Goal: Information Seeking & Learning: Learn about a topic

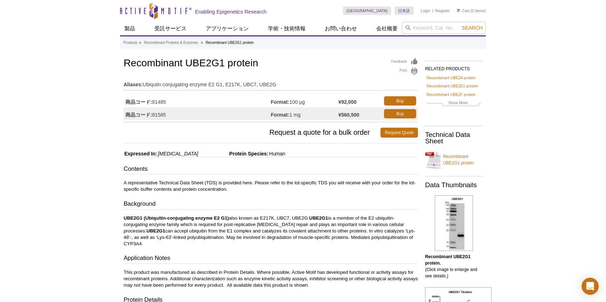
scroll to position [40, 0]
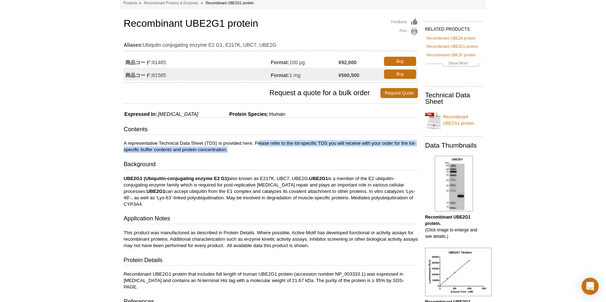
drag, startPoint x: 259, startPoint y: 142, endPoint x: 256, endPoint y: 151, distance: 9.4
click at [256, 151] on p "A representative Technical Data Sheet (TDS) is provided here. Please refer to t…" at bounding box center [271, 146] width 294 height 13
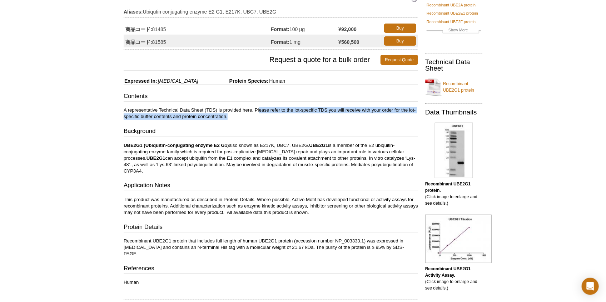
scroll to position [79, 0]
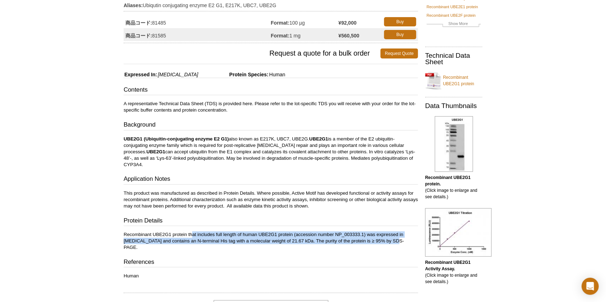
drag, startPoint x: 192, startPoint y: 235, endPoint x: 382, endPoint y: 241, distance: 190.0
click at [382, 241] on p "Recombinant UBE2G1 protein that includes full length of human UBE2G1 protein (a…" at bounding box center [271, 241] width 294 height 19
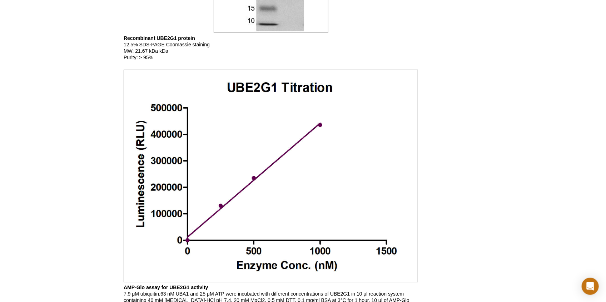
scroll to position [555, 0]
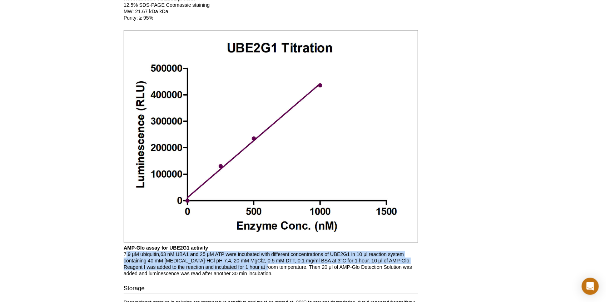
drag, startPoint x: 125, startPoint y: 249, endPoint x: 262, endPoint y: 259, distance: 137.1
click at [262, 259] on p "AMP-Glo assay for UBE2G1 activity 7.9 μM ubiquitin,63 nM UBA1 and 25 μM ATP wer…" at bounding box center [271, 261] width 294 height 32
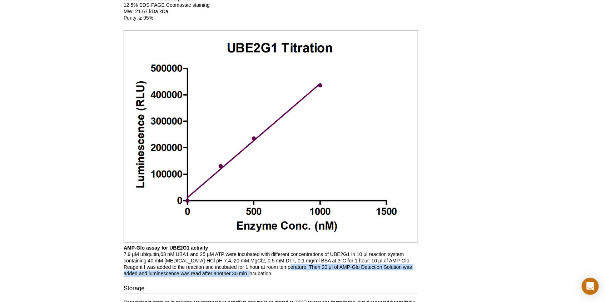
drag, startPoint x: 277, startPoint y: 258, endPoint x: 330, endPoint y: 265, distance: 53.3
click at [330, 265] on p "AMP-Glo assay for UBE2G1 activity 7.9 μM ubiquitin,63 nM UBA1 and 25 μM ATP wer…" at bounding box center [271, 261] width 294 height 32
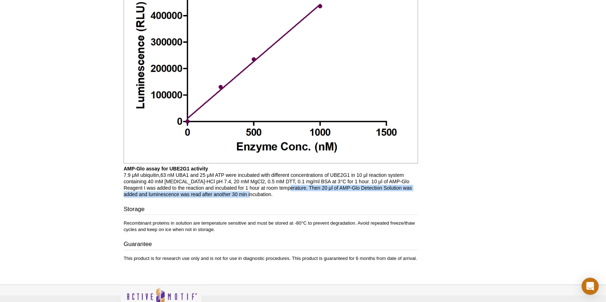
scroll to position [673, 0]
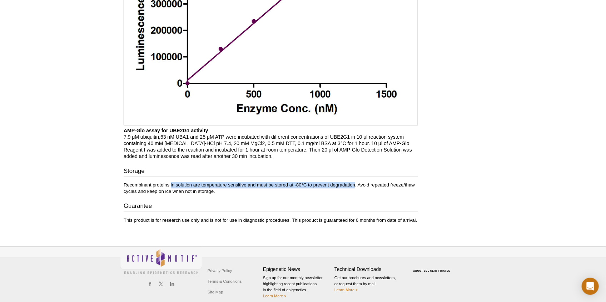
drag, startPoint x: 170, startPoint y: 177, endPoint x: 354, endPoint y: 175, distance: 184.2
click at [354, 175] on div "Storage Recombinant proteins in solution are temperature sensitive and must be …" at bounding box center [271, 195] width 294 height 57
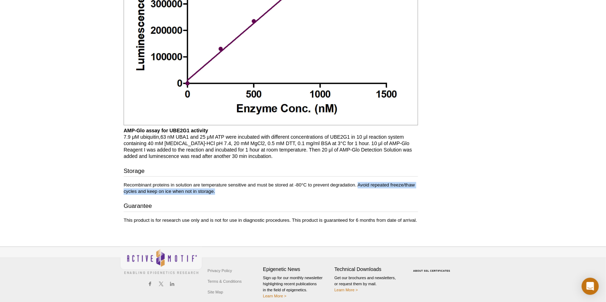
drag, startPoint x: 359, startPoint y: 176, endPoint x: 216, endPoint y: 185, distance: 143.5
click at [216, 185] on p "Recombinant proteins in solution are temperature sensitive and must be stored a…" at bounding box center [271, 188] width 294 height 13
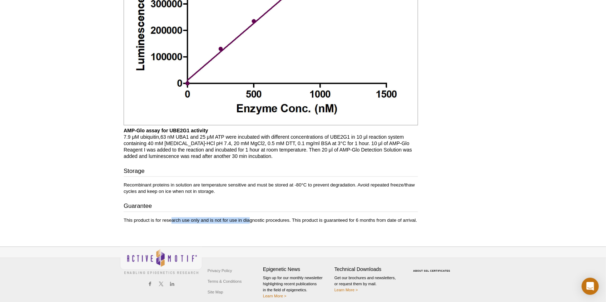
drag, startPoint x: 171, startPoint y: 214, endPoint x: 250, endPoint y: 211, distance: 79.3
click at [250, 218] on p "This product is for research use only and is not for use in diagnostic procedur…" at bounding box center [271, 221] width 294 height 6
drag, startPoint x: 292, startPoint y: 213, endPoint x: 368, endPoint y: 215, distance: 76.1
click at [368, 218] on p "This product is for research use only and is not for use in diagnostic procedur…" at bounding box center [271, 221] width 294 height 6
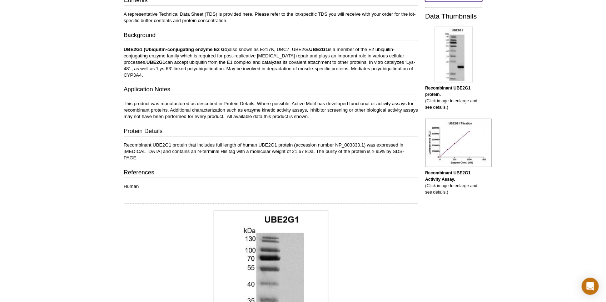
scroll to position [0, 0]
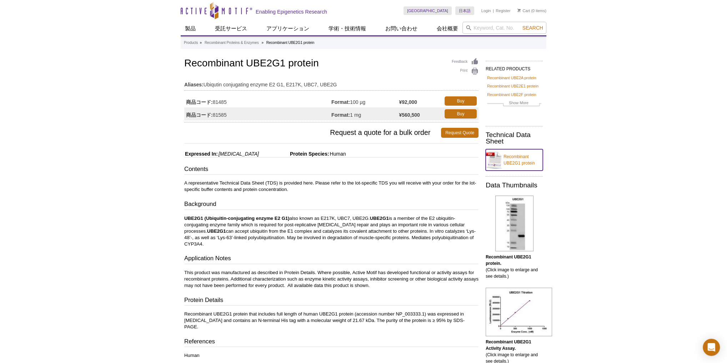
click at [526, 157] on link "Recombinant UBE2G1 protein" at bounding box center [514, 159] width 57 height 21
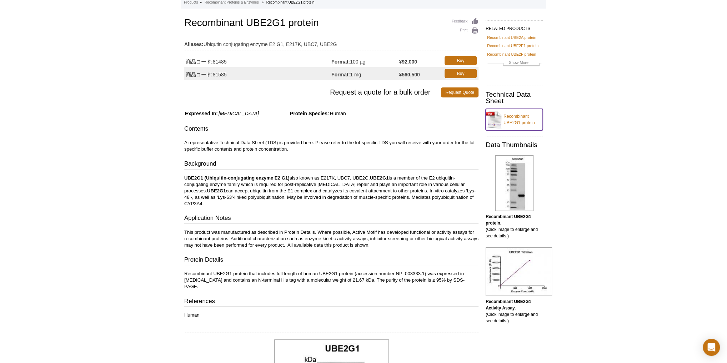
scroll to position [95, 0]
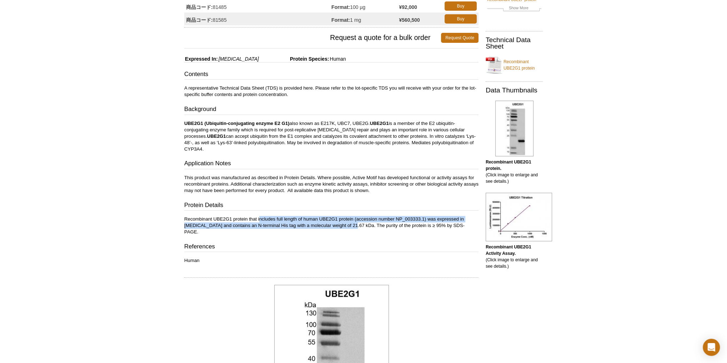
drag, startPoint x: 260, startPoint y: 219, endPoint x: 334, endPoint y: 225, distance: 74.5
click at [334, 225] on p "Recombinant UBE2G1 protein that includes full length of human UBE2G1 protein (a…" at bounding box center [331, 225] width 294 height 19
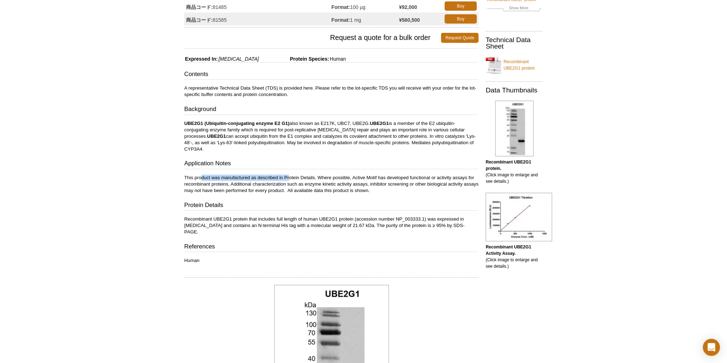
drag, startPoint x: 200, startPoint y: 175, endPoint x: 289, endPoint y: 178, distance: 89.3
click at [289, 178] on p "This product was manufactured as described in Protein Details. Where possible, …" at bounding box center [331, 184] width 294 height 19
drag, startPoint x: 324, startPoint y: 177, endPoint x: 215, endPoint y: 180, distance: 108.9
click at [215, 180] on p "This product was manufactured as described in Protein Details. Where possible, …" at bounding box center [331, 184] width 294 height 19
drag, startPoint x: 234, startPoint y: 180, endPoint x: 411, endPoint y: 192, distance: 176.8
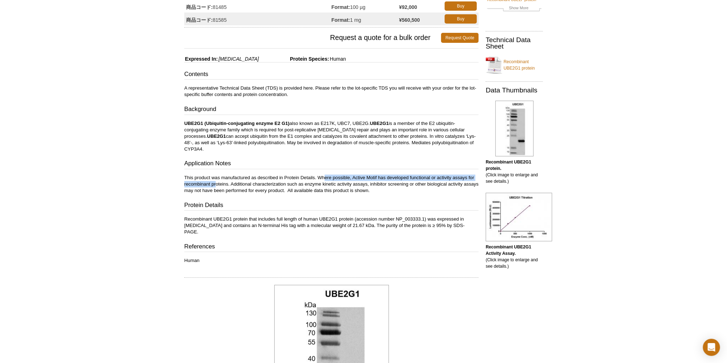
click at [411, 192] on p "This product was manufactured as described in Protein Details. Where possible, …" at bounding box center [331, 184] width 294 height 19
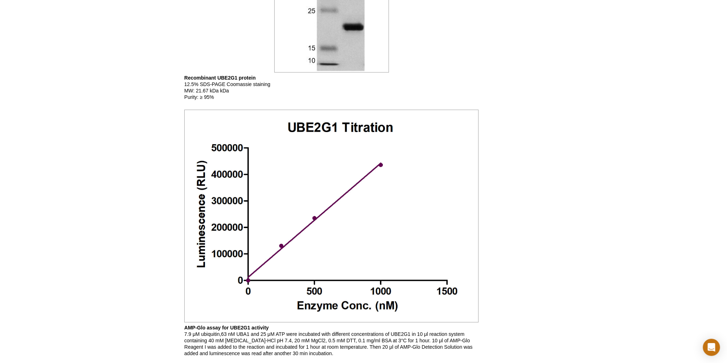
scroll to position [612, 0]
